Goal: Task Accomplishment & Management: Manage account settings

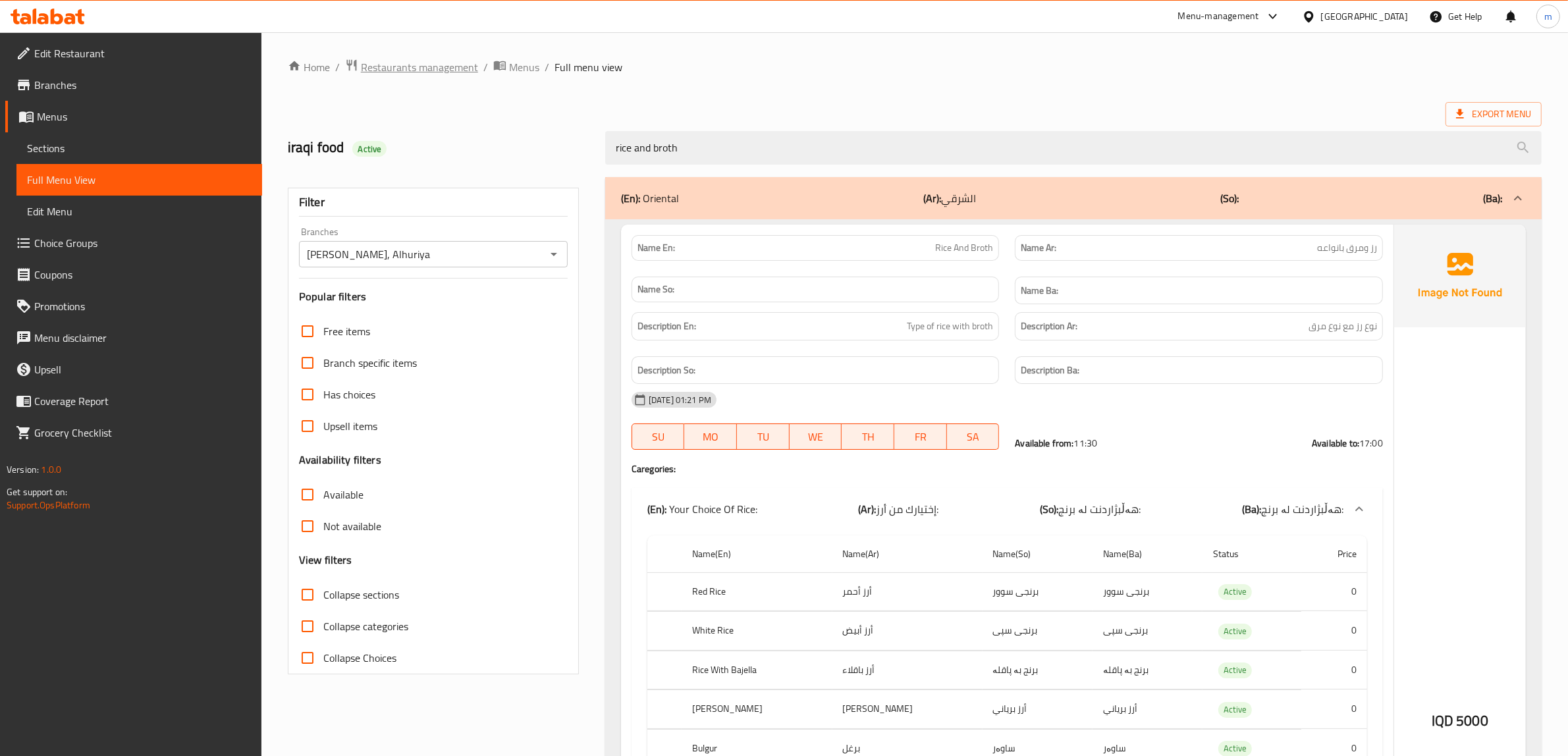
click at [456, 63] on span "Restaurants management" at bounding box center [420, 67] width 118 height 15
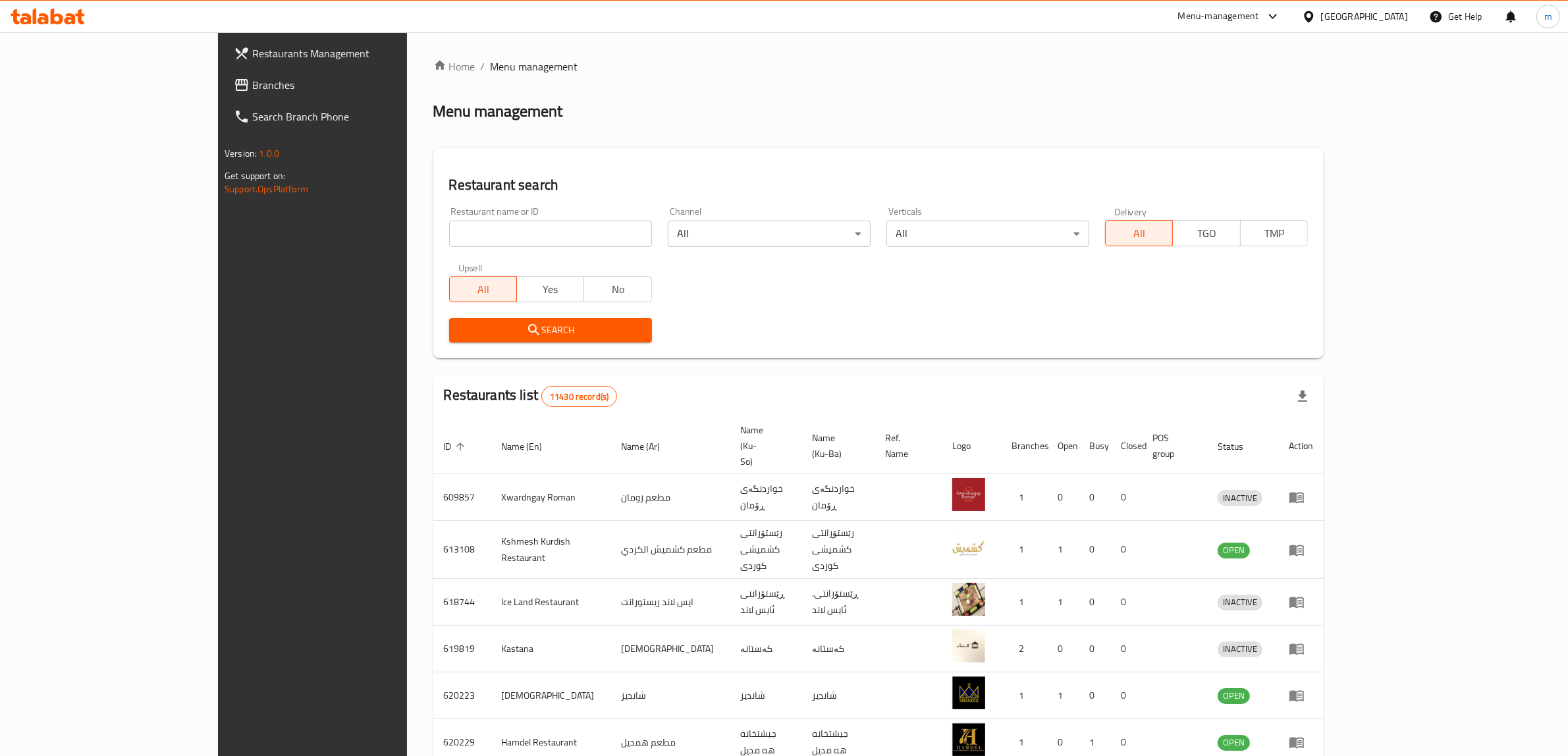
click at [449, 212] on div "Restaurant name or ID Restaurant name or ID" at bounding box center [550, 227] width 203 height 40
click at [449, 229] on input "search" at bounding box center [550, 233] width 203 height 26
paste input "676738"
type input "676738"
click at [527, 323] on icon "submit" at bounding box center [534, 329] width 15 height 15
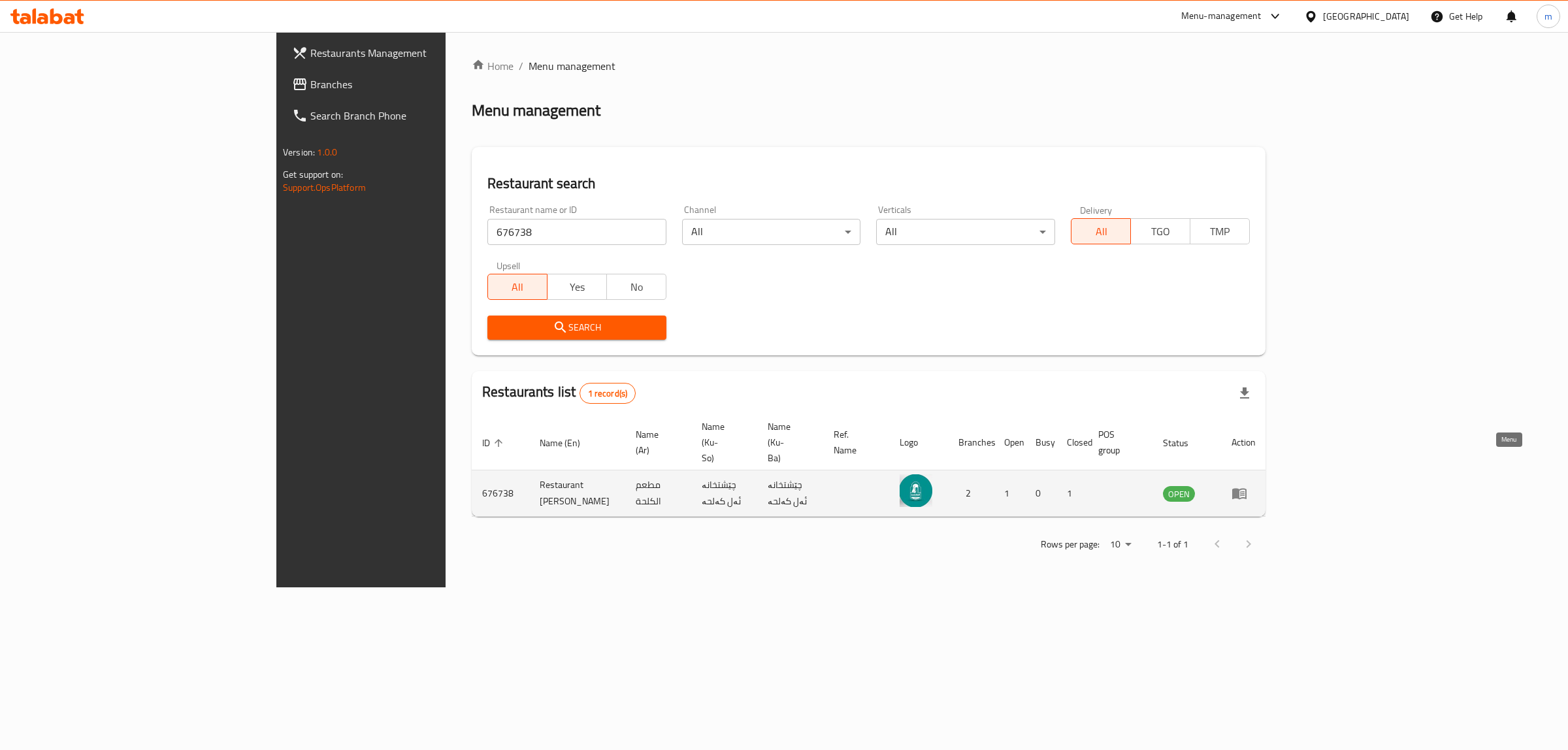
click at [1247, 489] on icon "enhanced table" at bounding box center [1240, 494] width 14 height 11
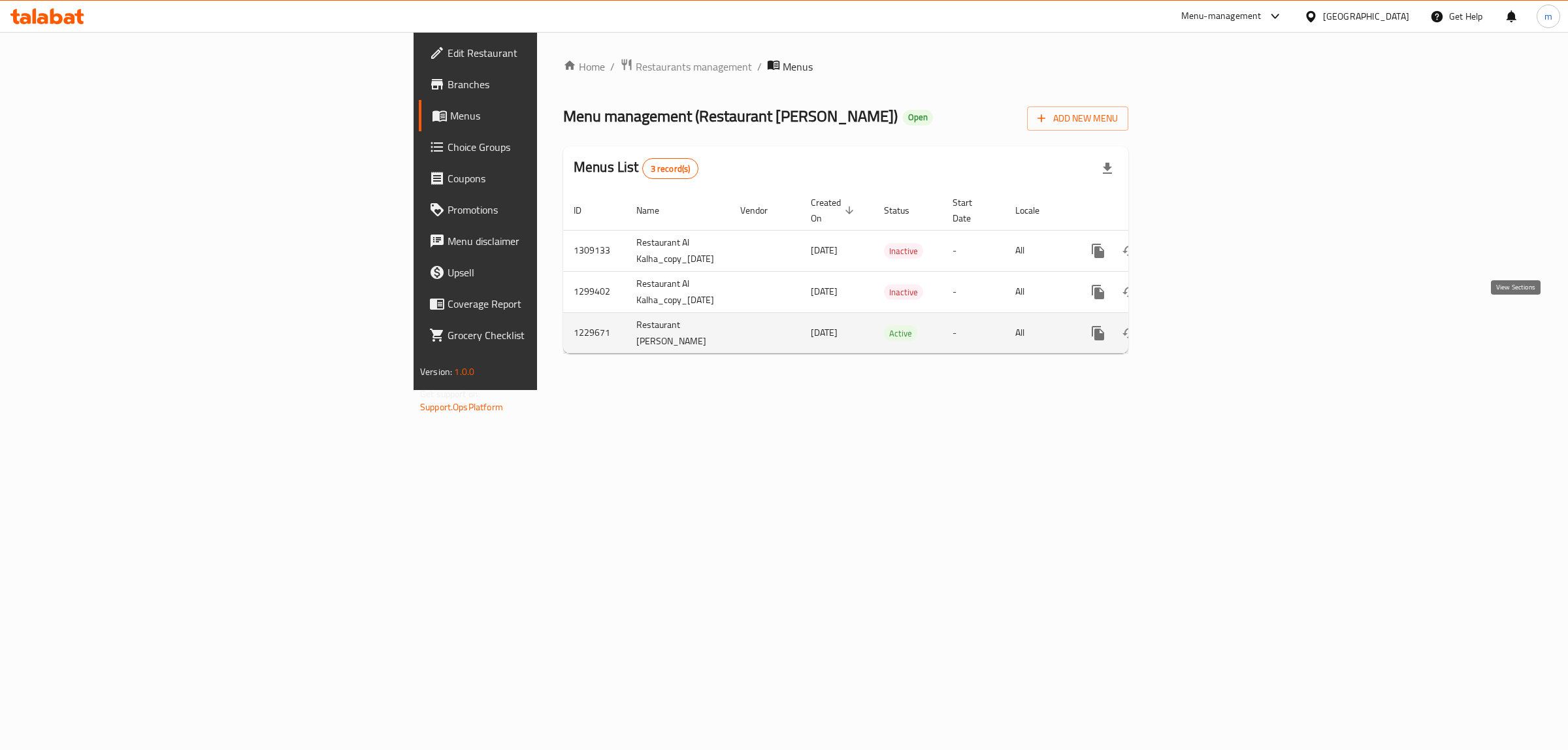
click at [1200, 326] on icon "enhanced table" at bounding box center [1192, 333] width 15 height 15
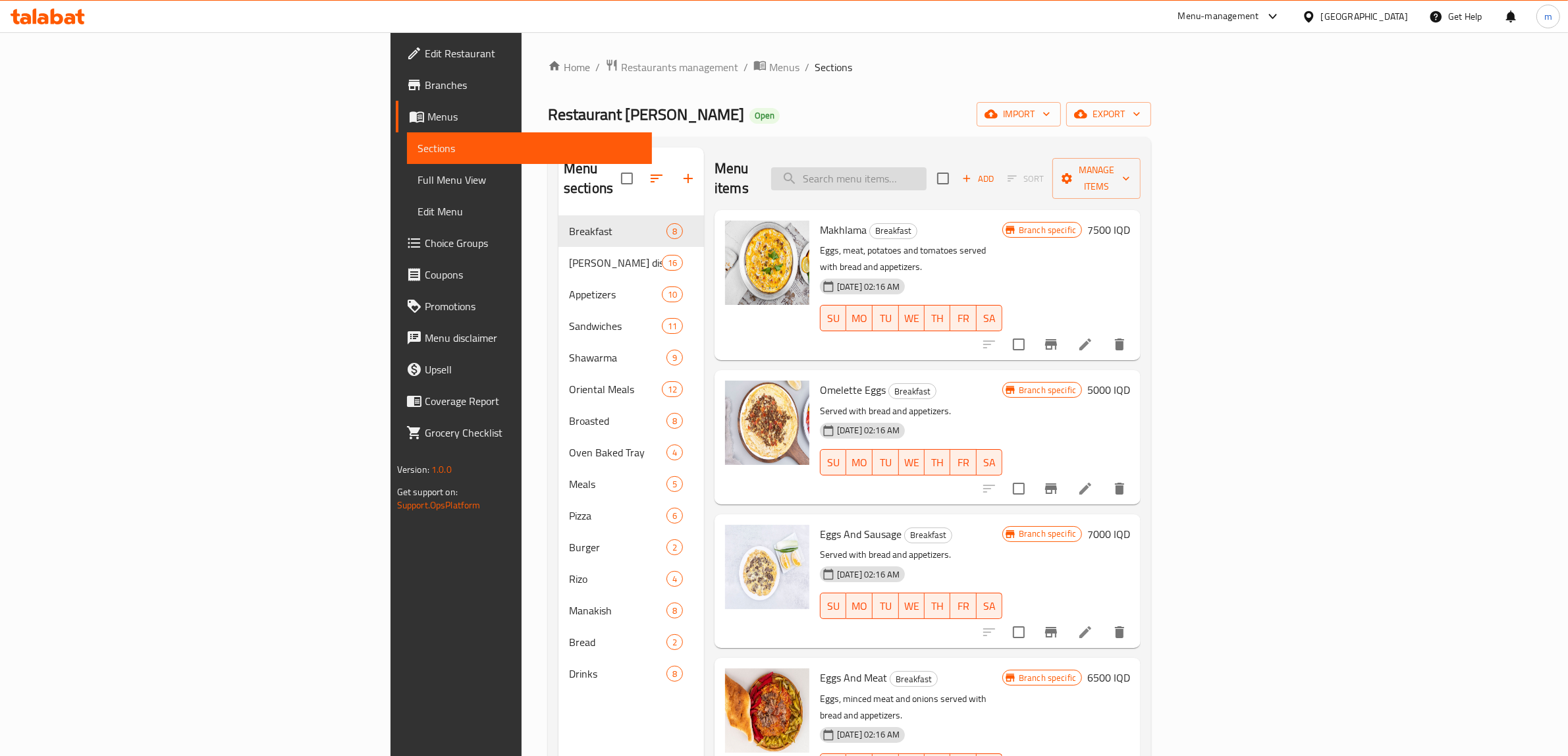
click at [927, 170] on input "search" at bounding box center [849, 178] width 156 height 23
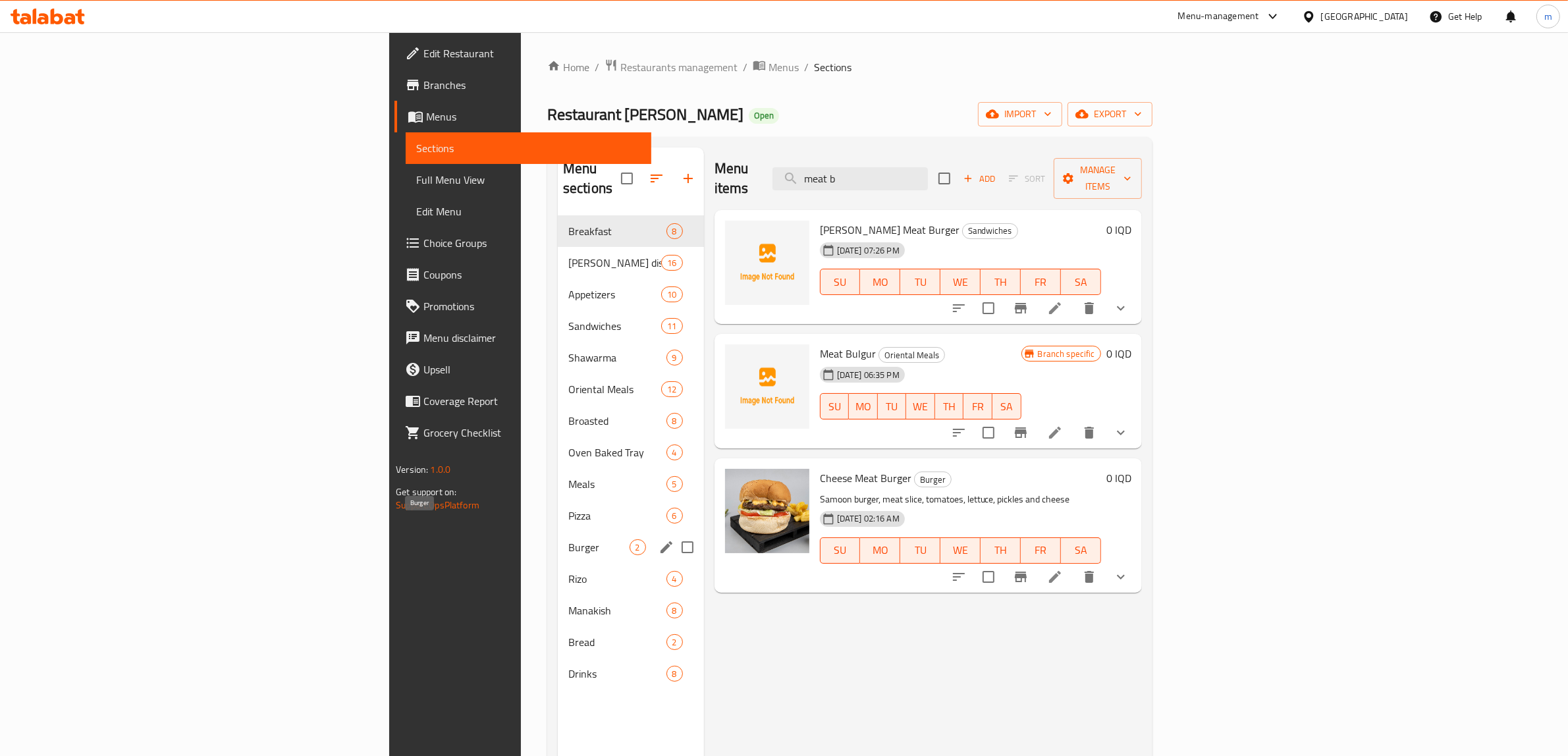
click at [568, 539] on span "Burger" at bounding box center [599, 546] width 62 height 15
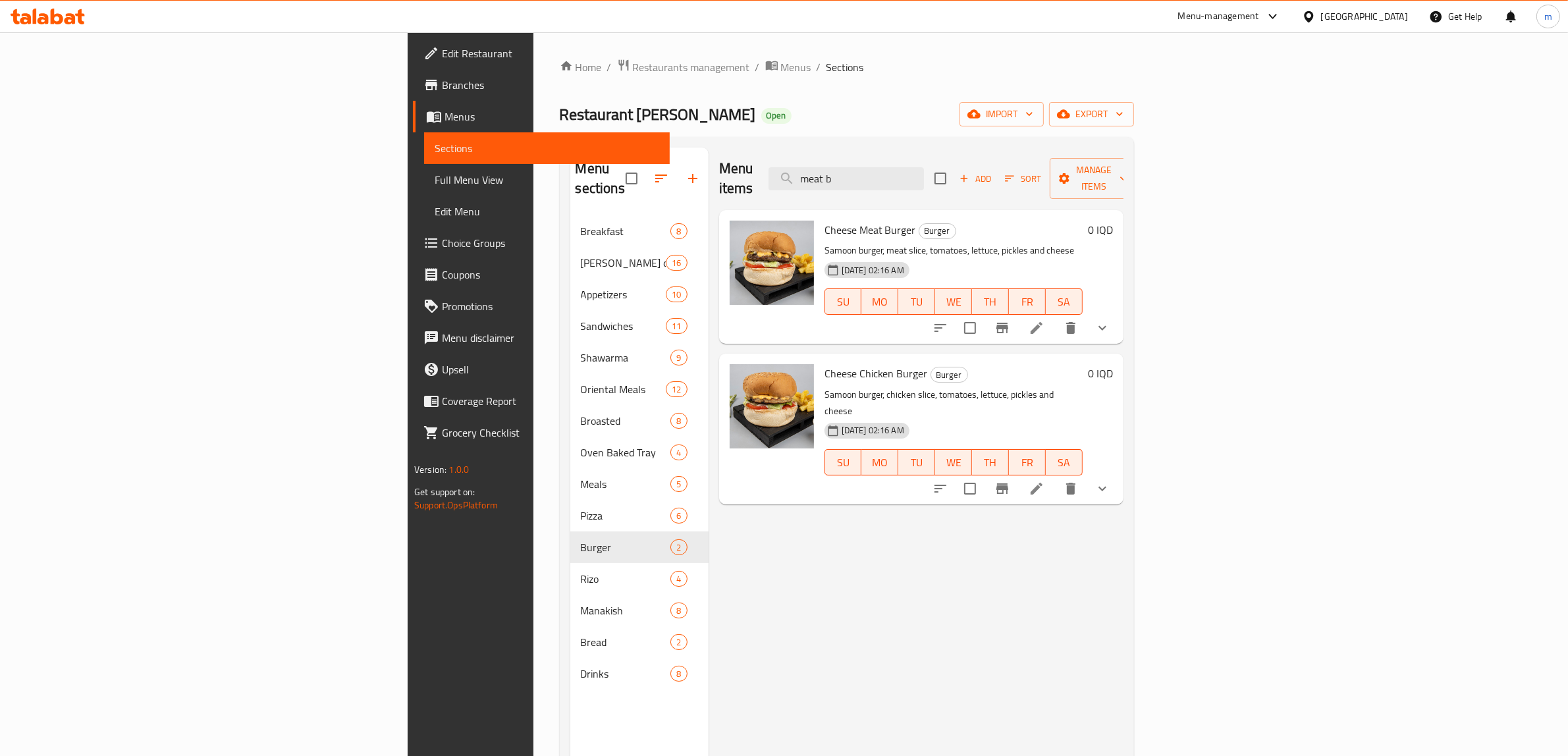
click at [857, 522] on div "Menu items meat b Add Sort Manage items Cheese Meat Burger Burger Samoon burger…" at bounding box center [916, 525] width 415 height 756
click at [924, 167] on input "meat b" at bounding box center [847, 178] width 156 height 23
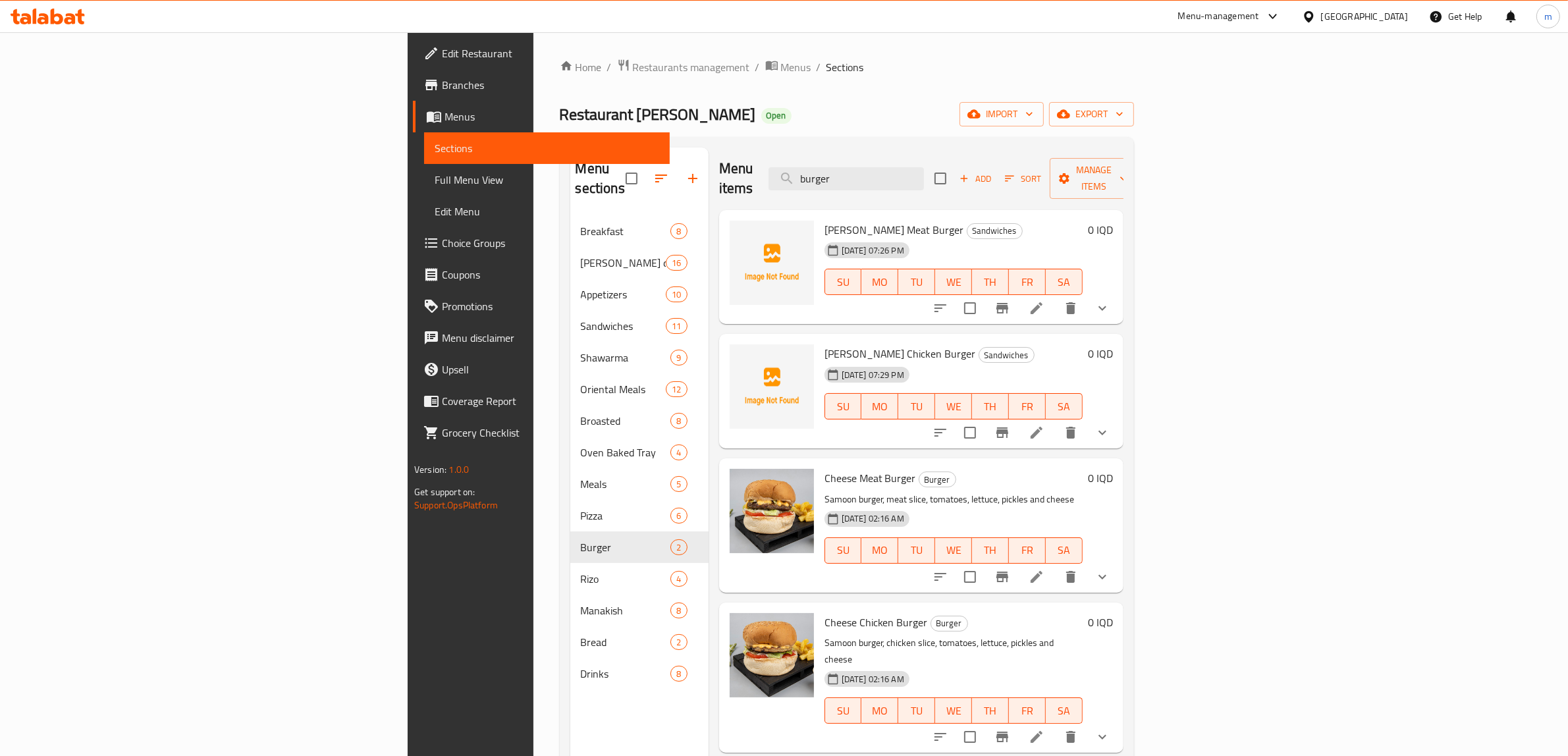
scroll to position [137, 0]
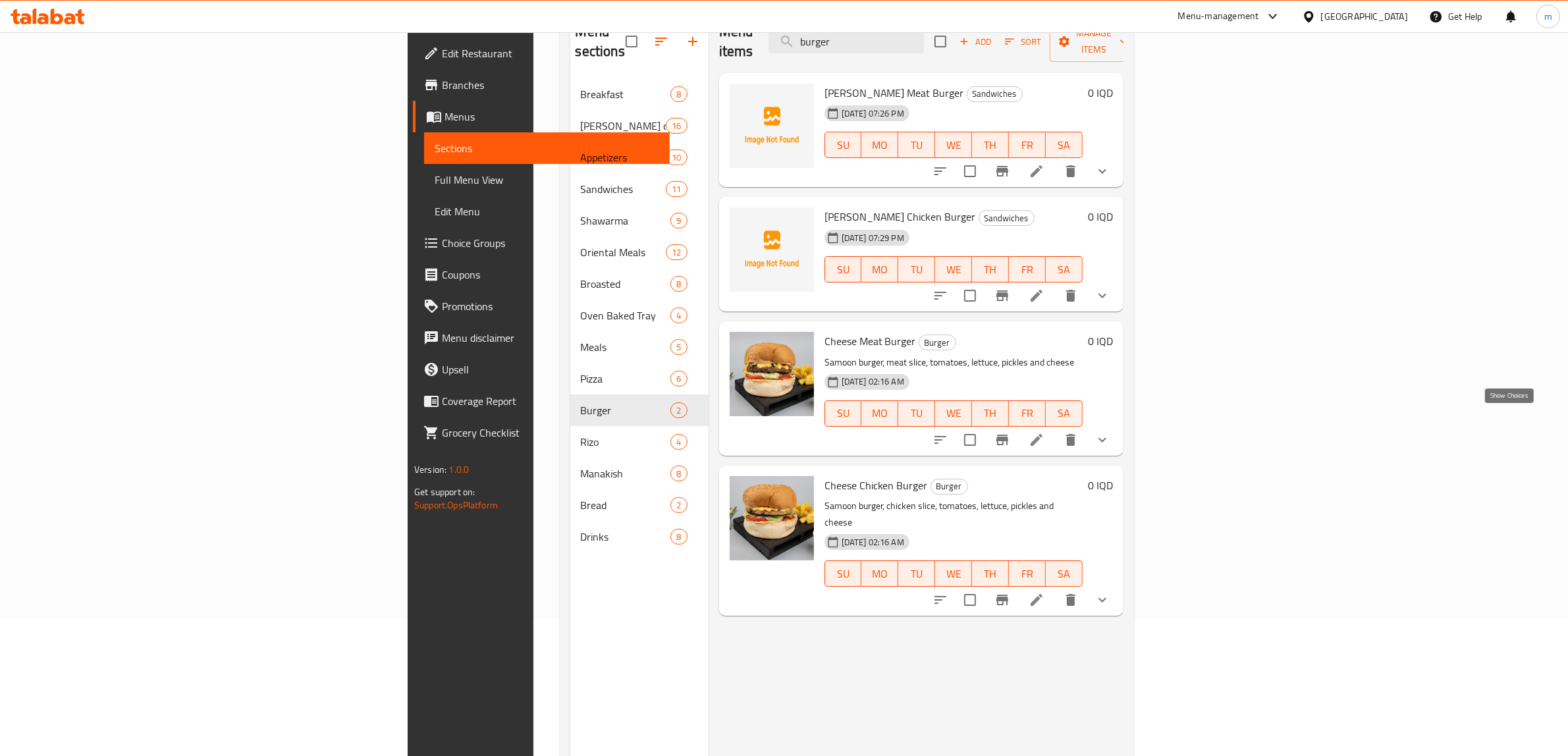
click at [1110, 432] on icon "show more" at bounding box center [1102, 439] width 15 height 15
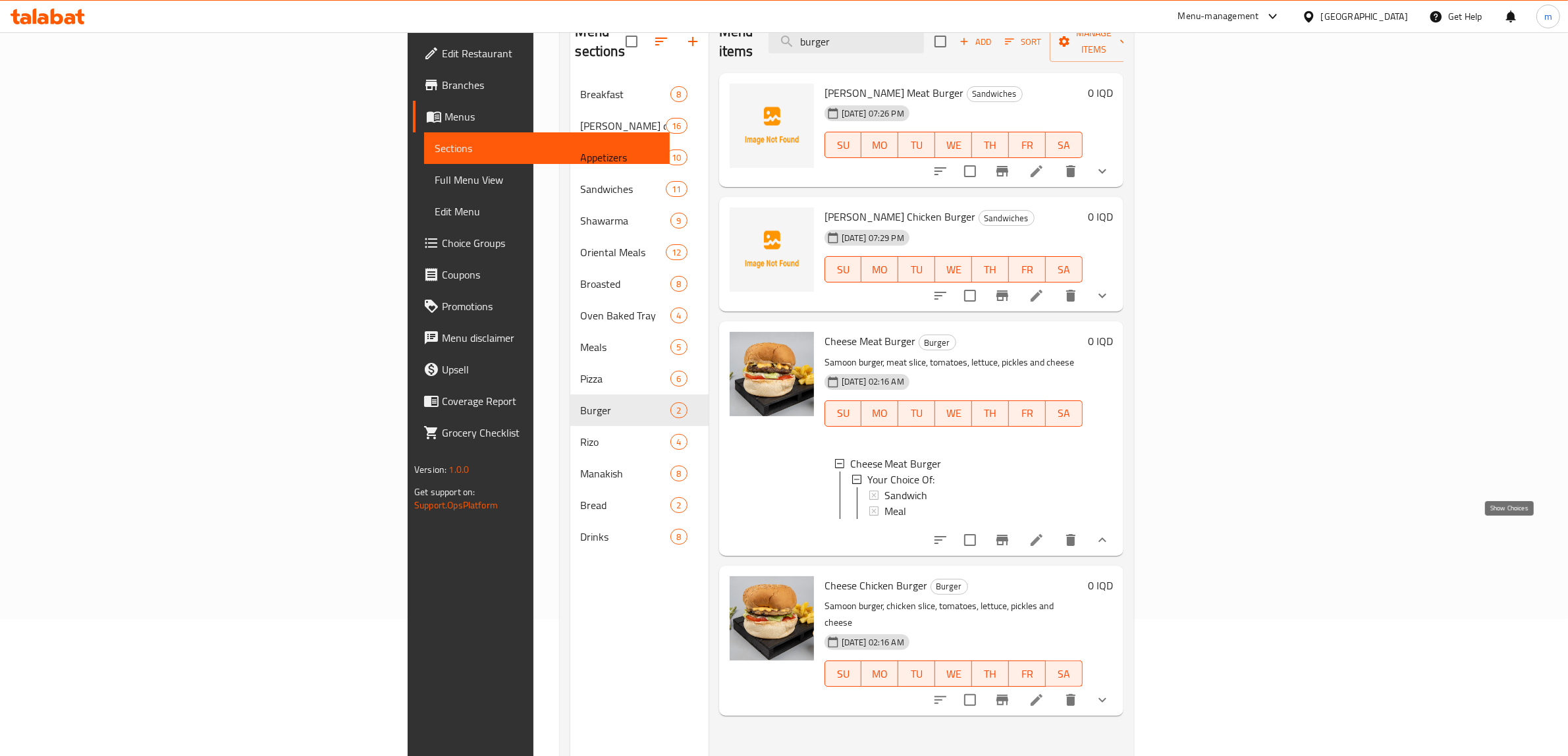
click at [1110, 532] on icon "show more" at bounding box center [1102, 539] width 15 height 15
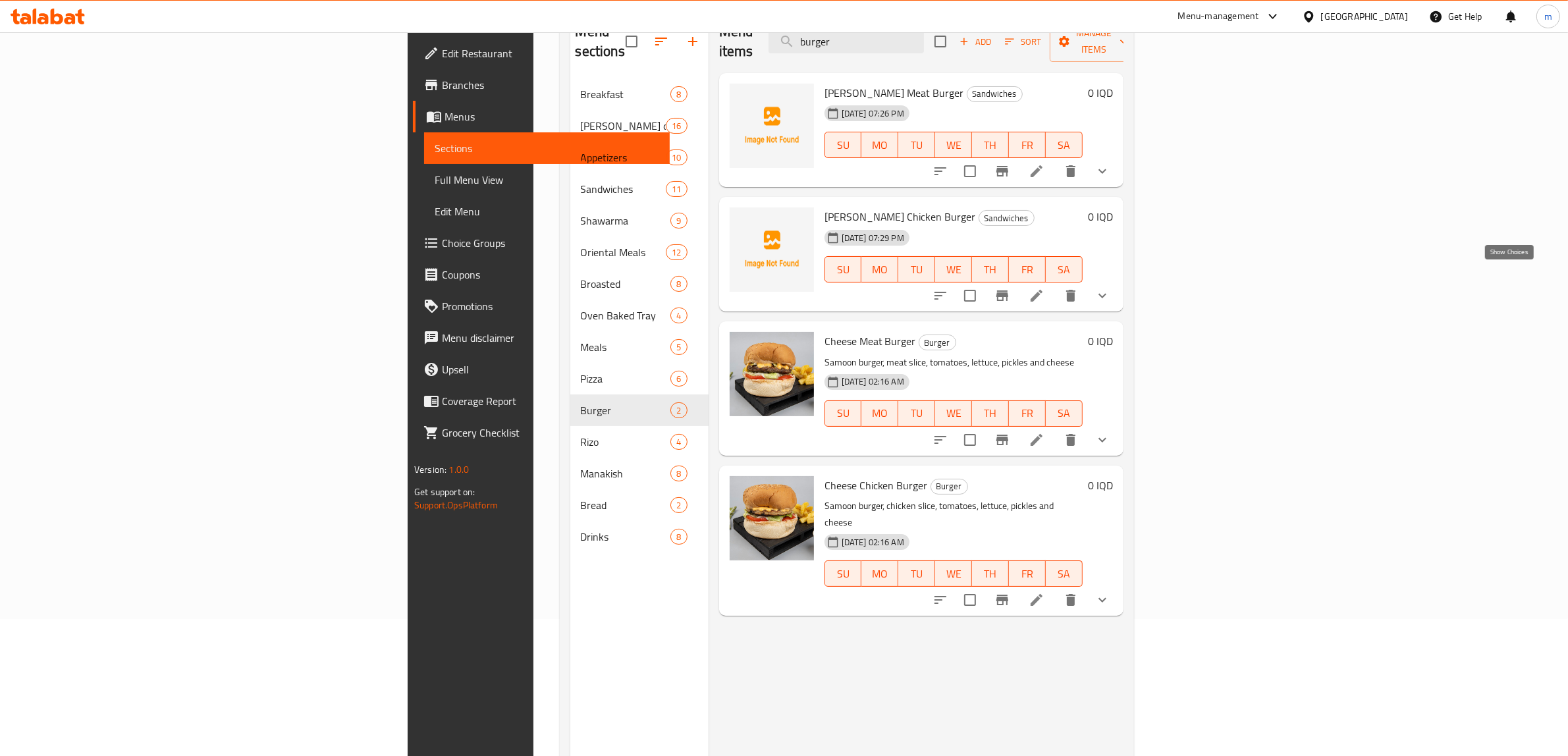
click at [1110, 288] on icon "show more" at bounding box center [1102, 295] width 15 height 15
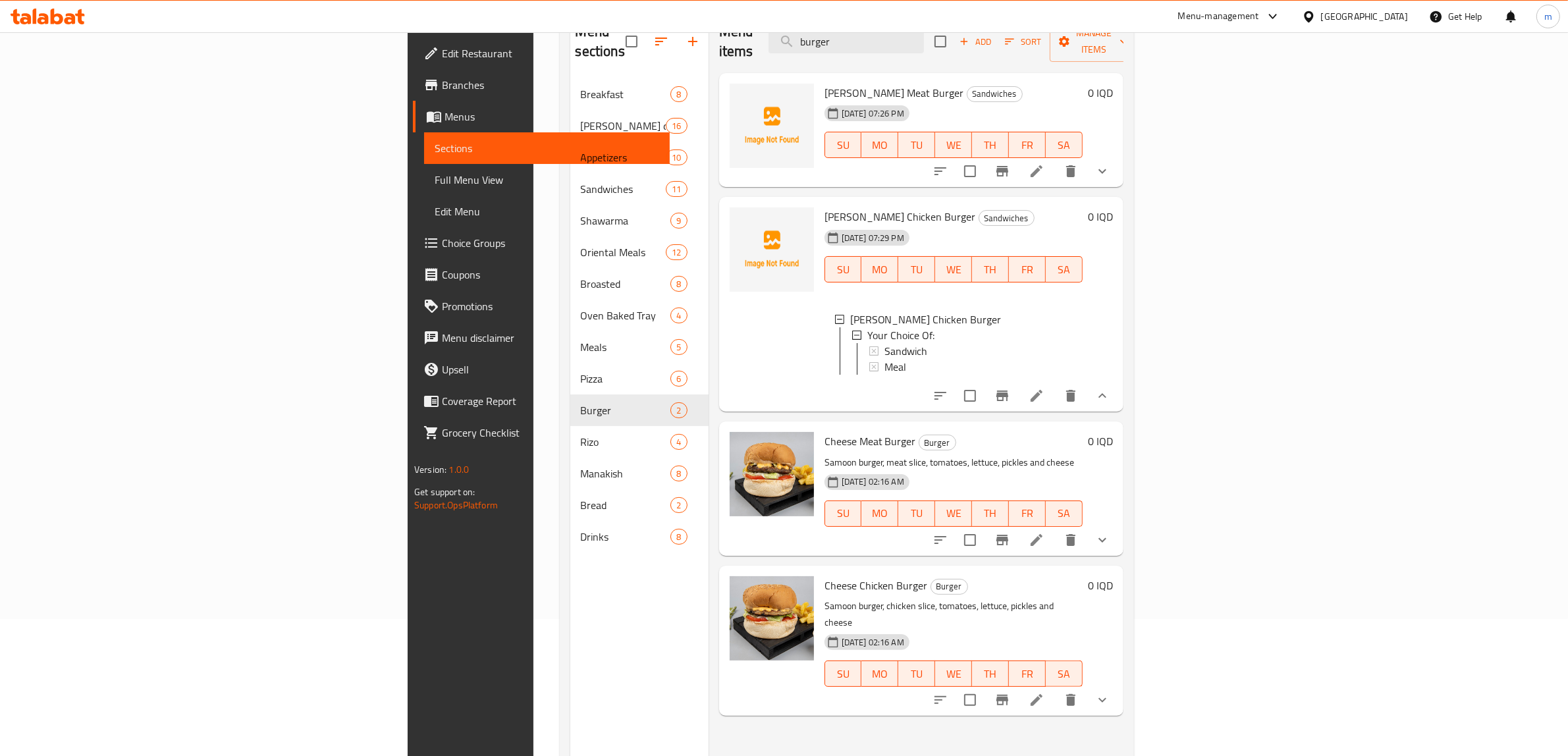
click at [1113, 279] on div "0 IQD" at bounding box center [1098, 304] width 30 height 194
click at [1110, 388] on icon "show more" at bounding box center [1102, 395] width 15 height 15
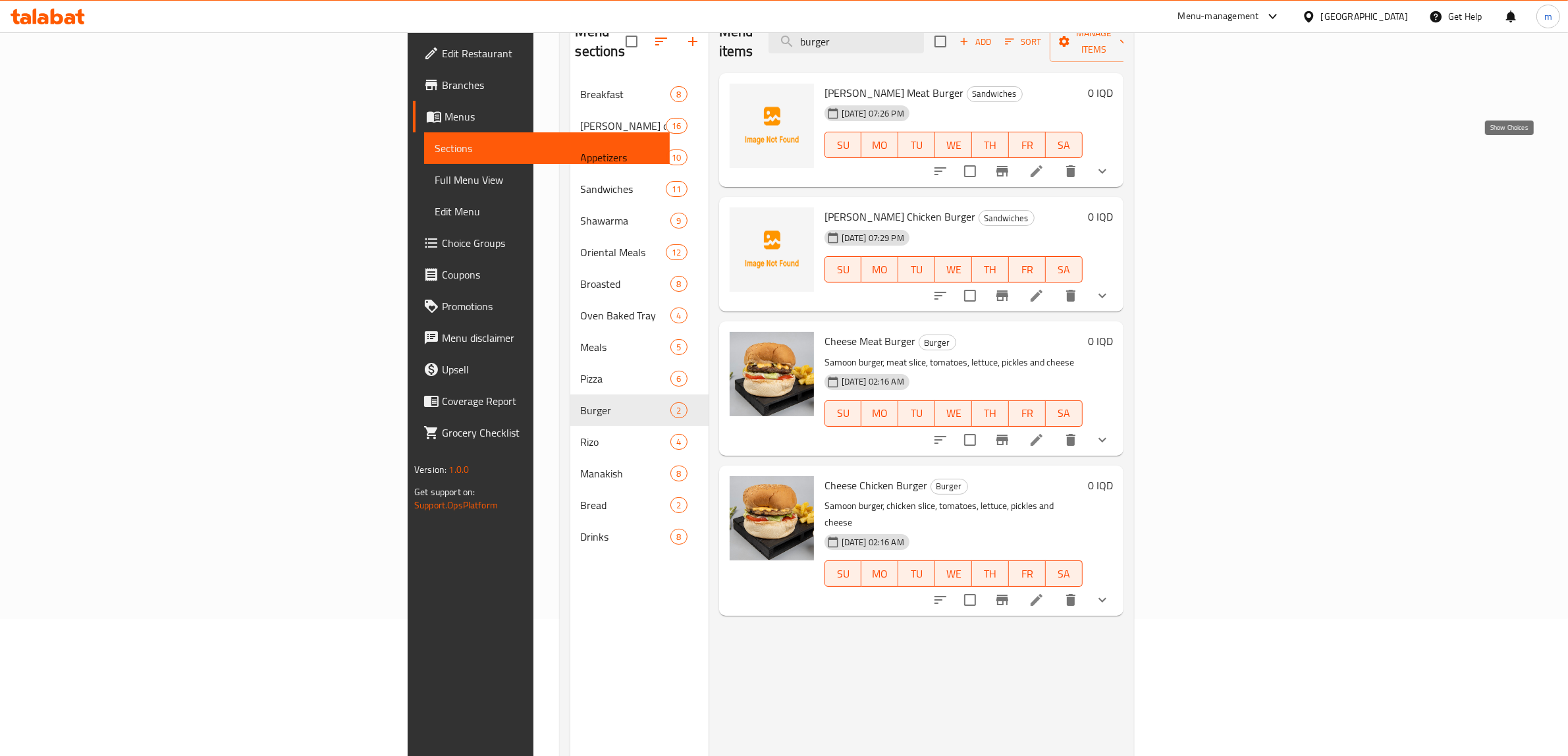
click at [1110, 164] on icon "show more" at bounding box center [1102, 171] width 15 height 15
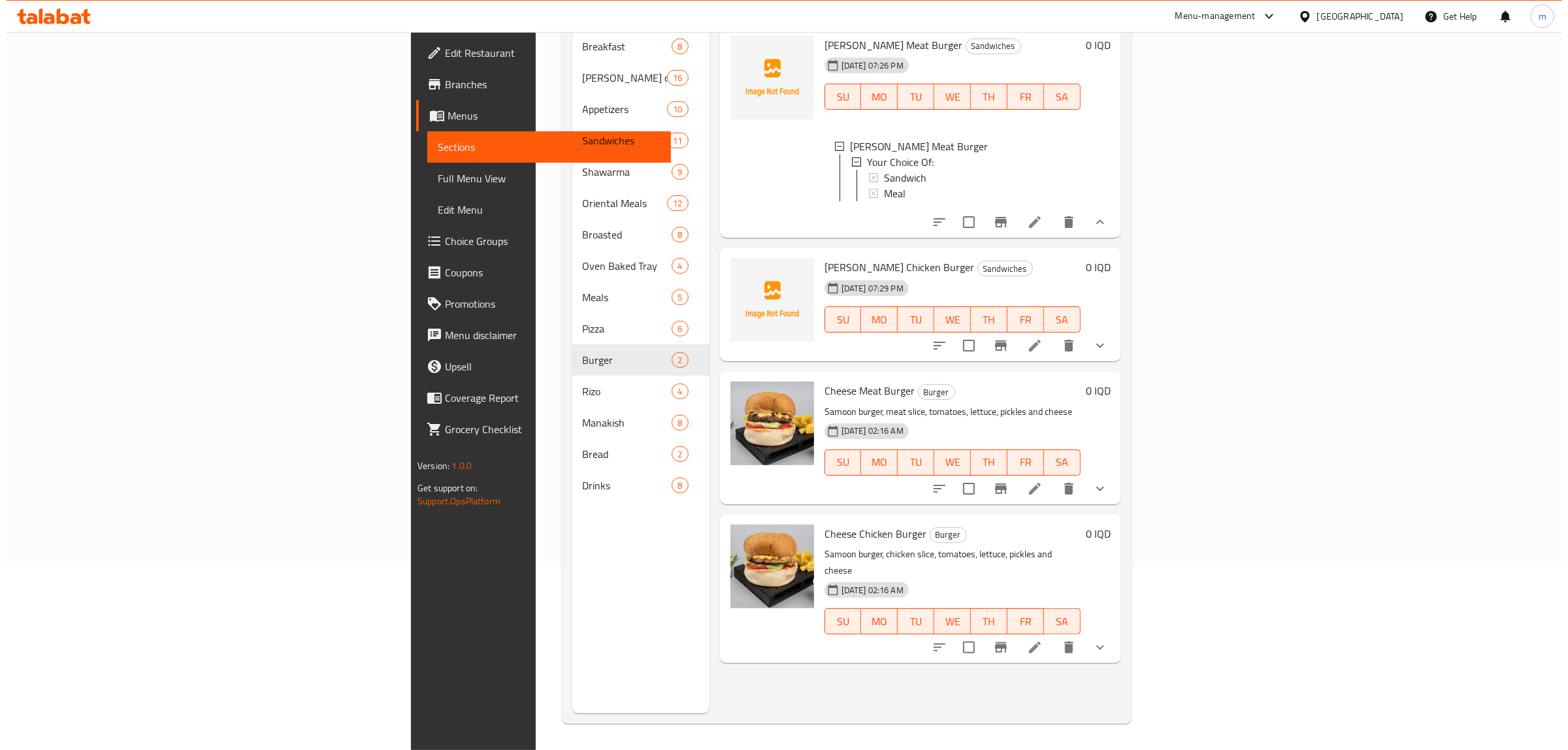
scroll to position [0, 0]
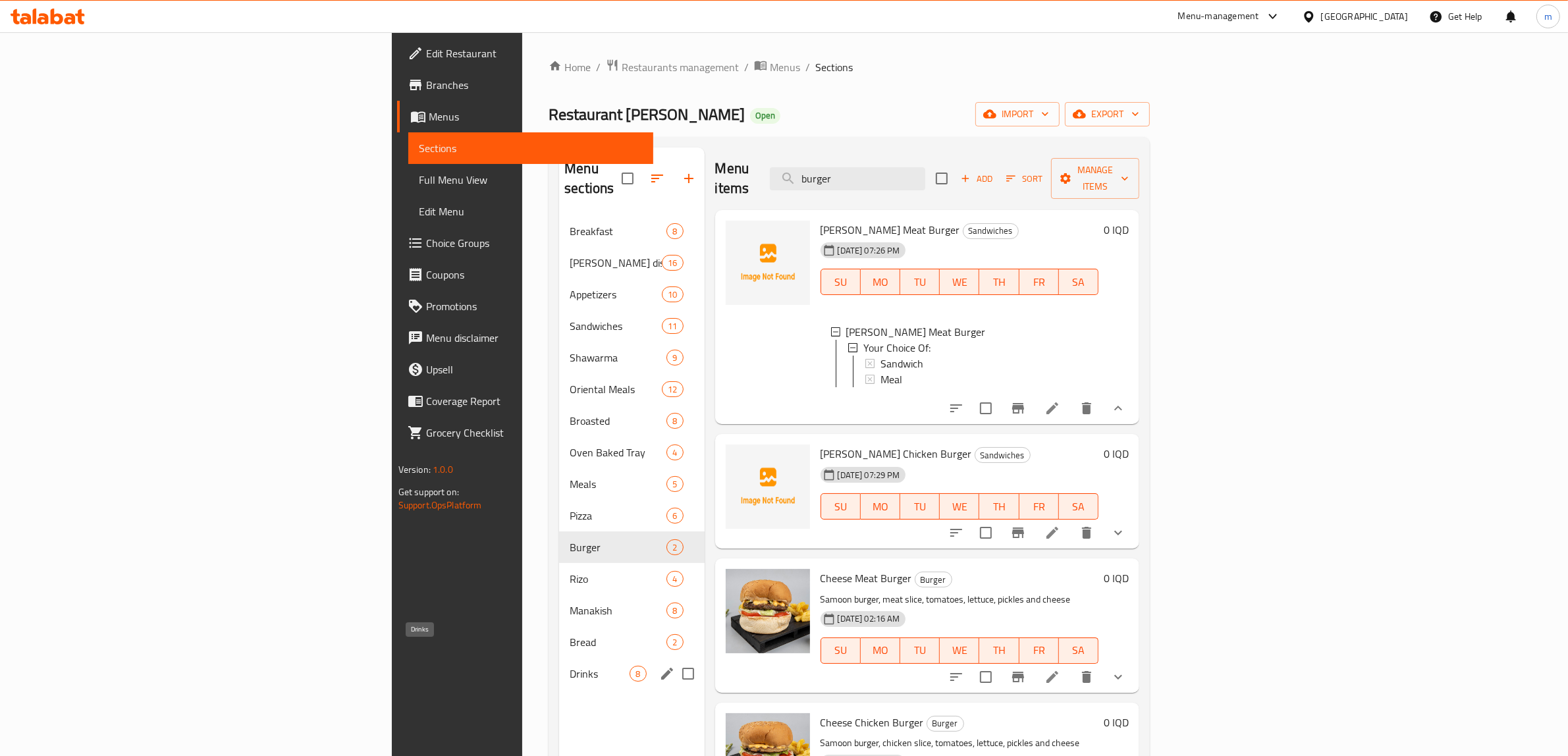
click at [570, 666] on span "Drinks" at bounding box center [600, 673] width 60 height 15
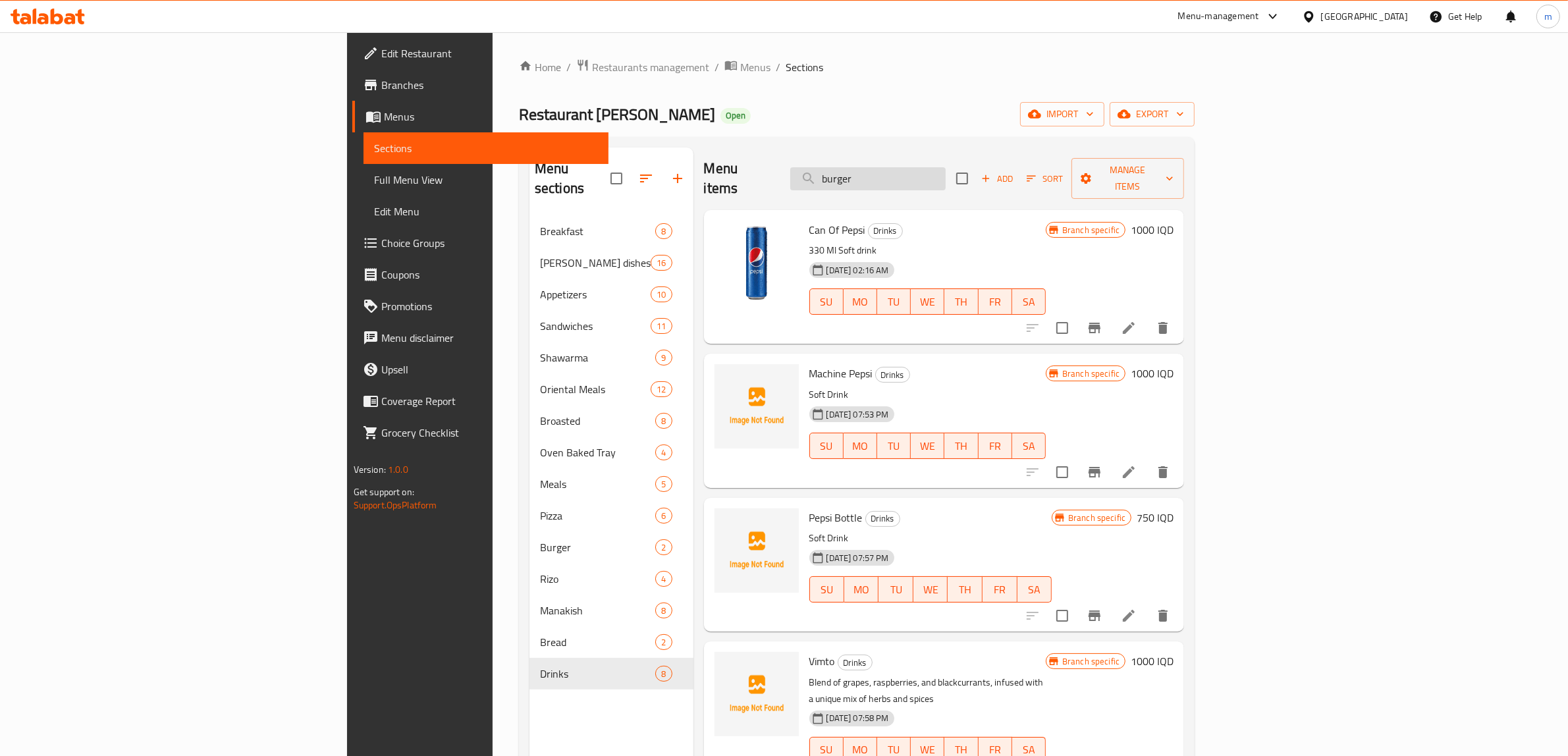
click at [946, 169] on input "burger" at bounding box center [869, 178] width 156 height 23
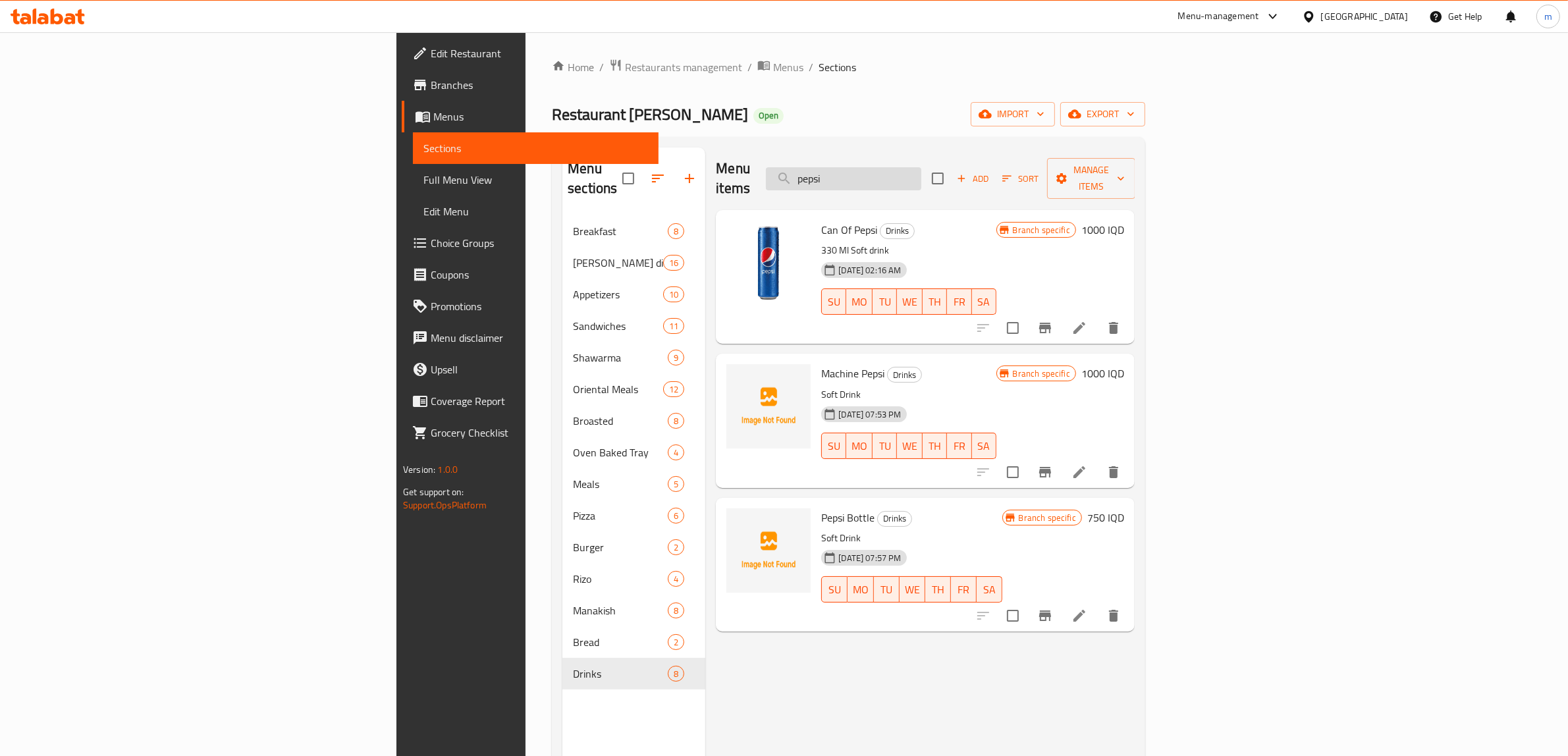
click at [921, 167] on input "pepsi" at bounding box center [844, 178] width 156 height 23
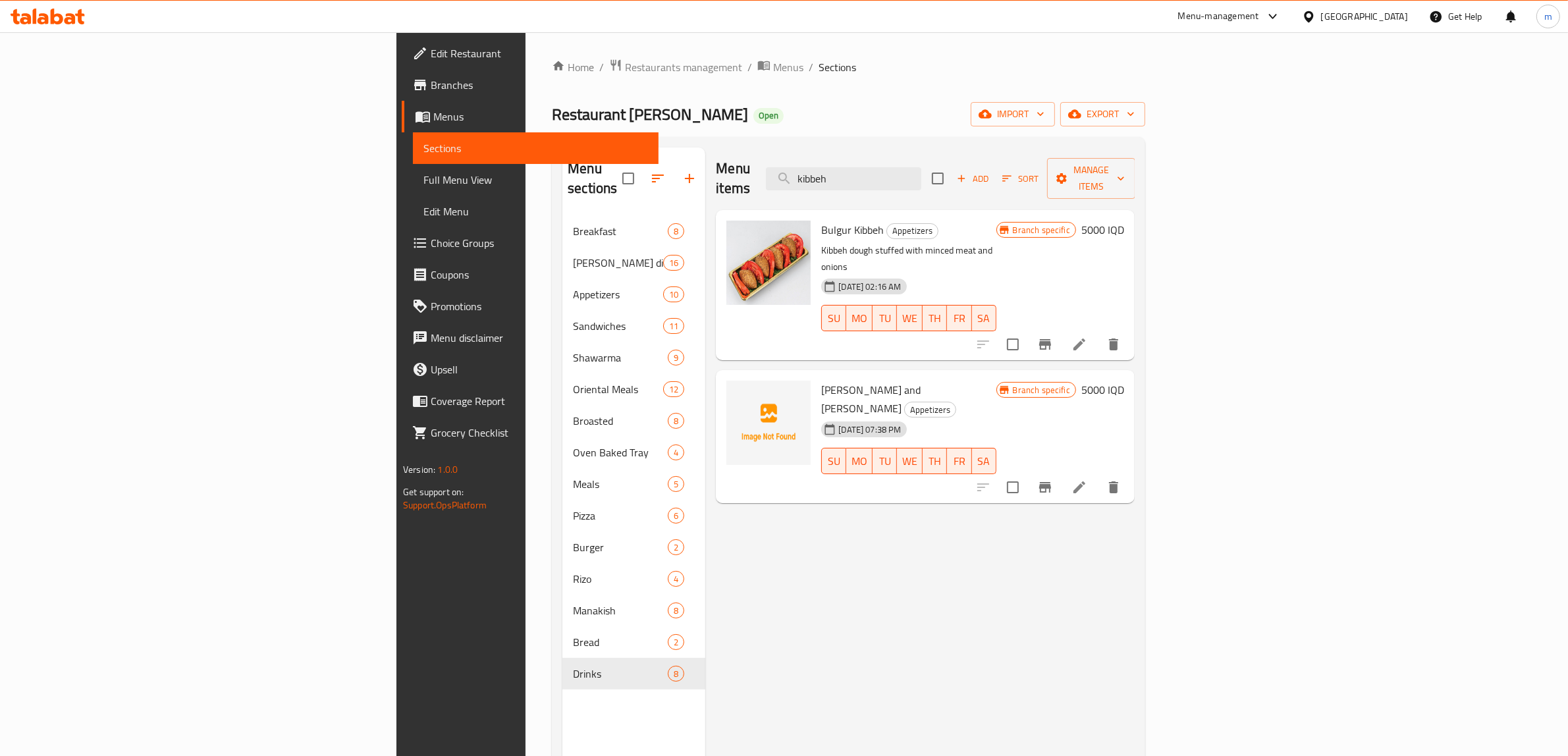
type input "kibbeh"
click at [1061, 471] on button "Branch-specific-item" at bounding box center [1045, 487] width 32 height 32
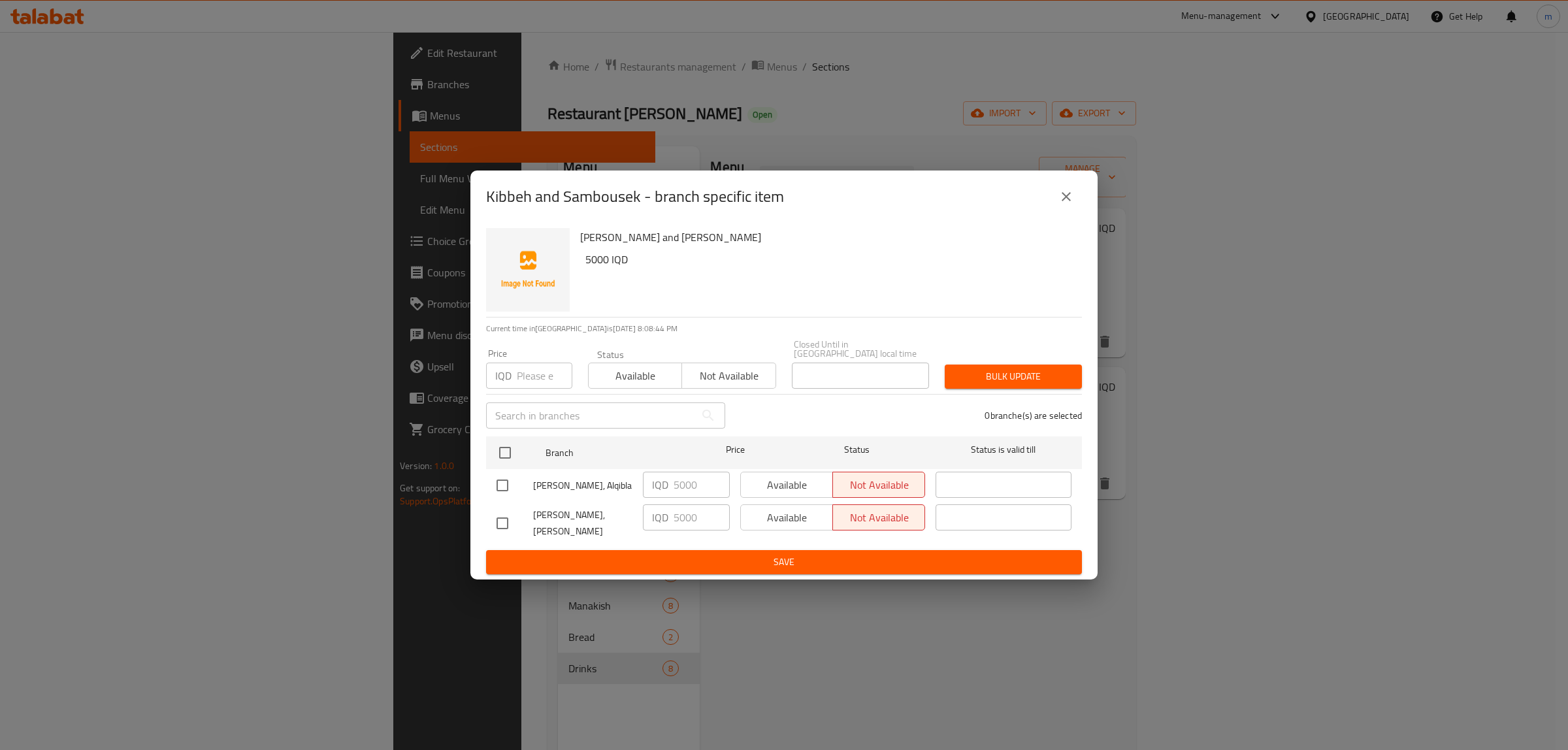
click at [1064, 205] on icon "close" at bounding box center [1065, 196] width 15 height 15
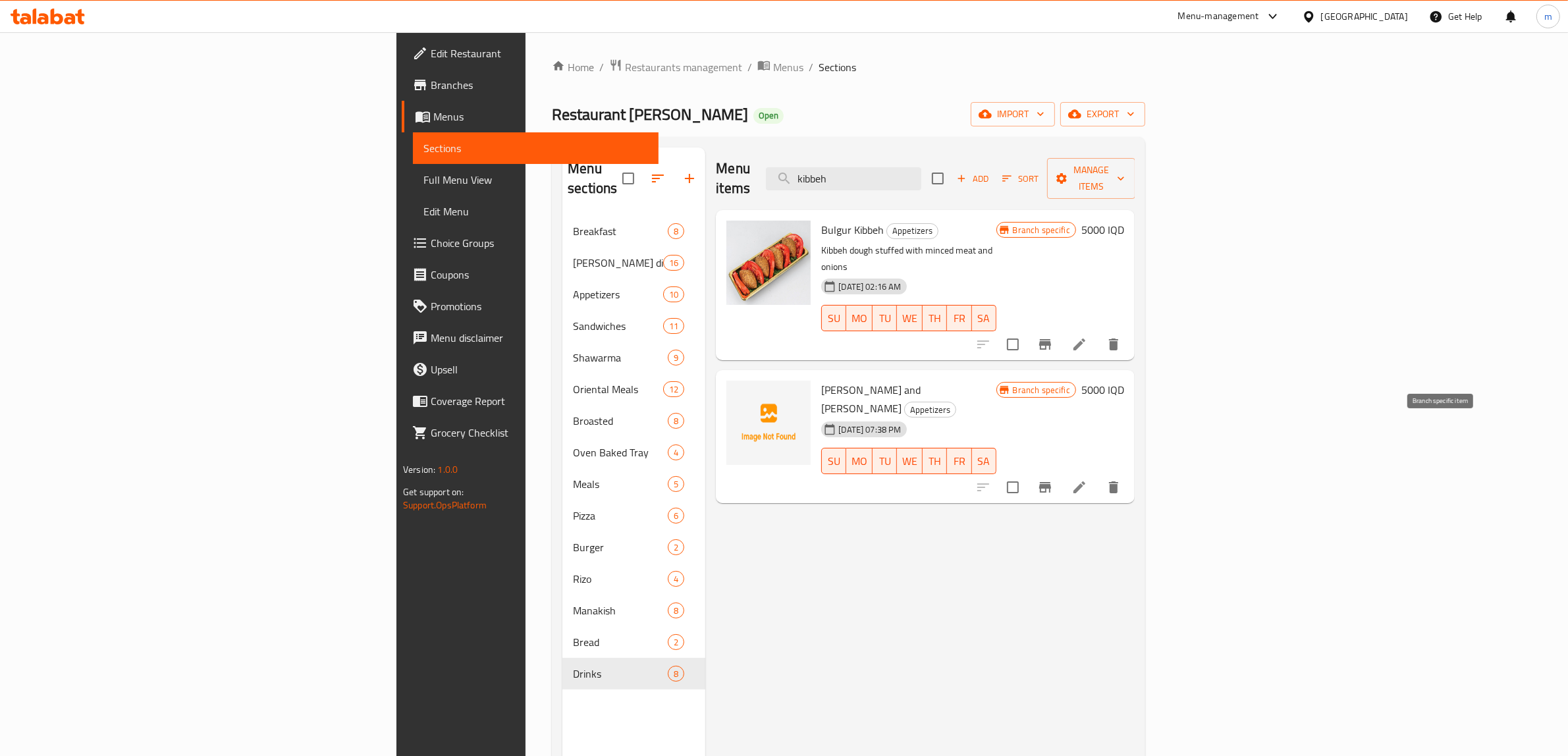
click at [1051, 482] on icon "Branch-specific-item" at bounding box center [1045, 487] width 12 height 11
